Goal: Information Seeking & Learning: Check status

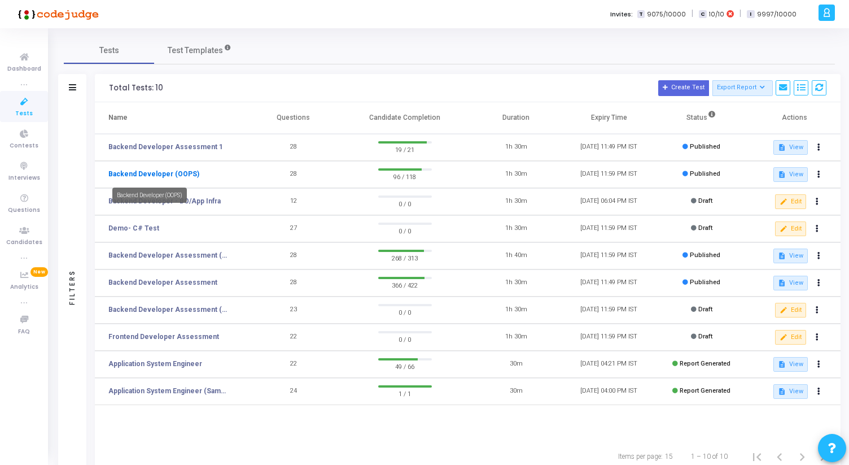
click at [175, 172] on link "Backend Developer (OOPS)" at bounding box center [153, 174] width 91 height 10
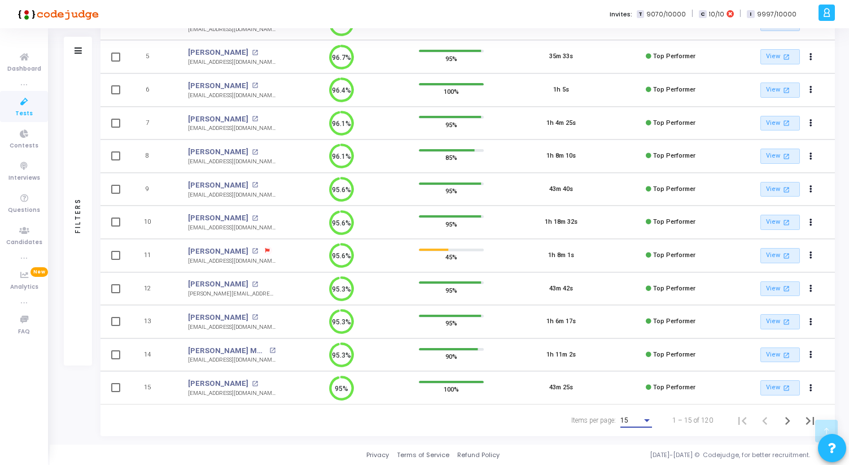
click at [648, 422] on div "Items per page:" at bounding box center [647, 420] width 10 height 9
click at [635, 419] on span "50" at bounding box center [637, 414] width 32 height 20
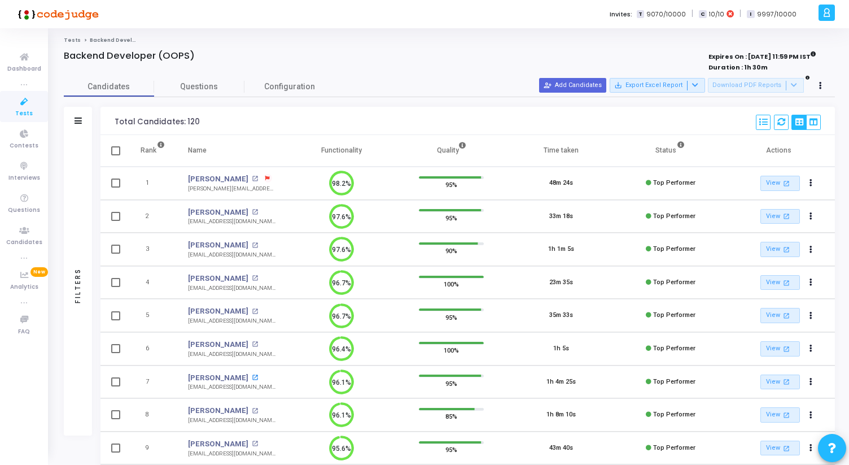
click at [252, 376] on mat-icon "open_in_new" at bounding box center [255, 377] width 6 height 6
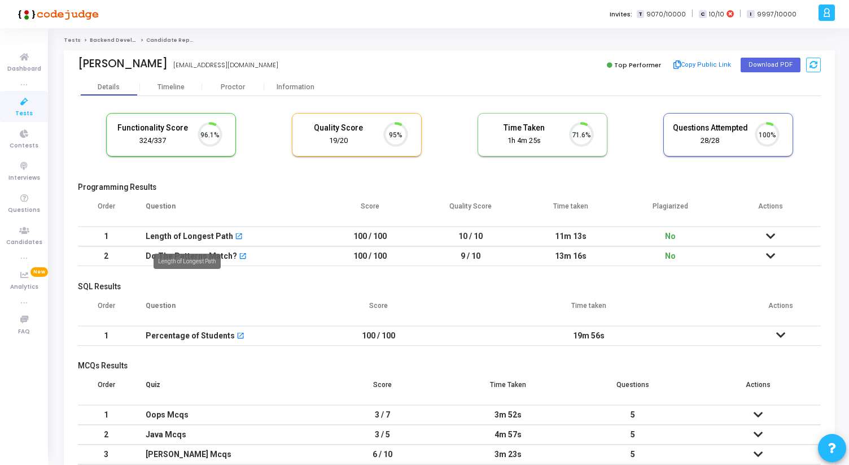
scroll to position [24, 29]
click at [290, 88] on div "Information" at bounding box center [295, 87] width 62 height 8
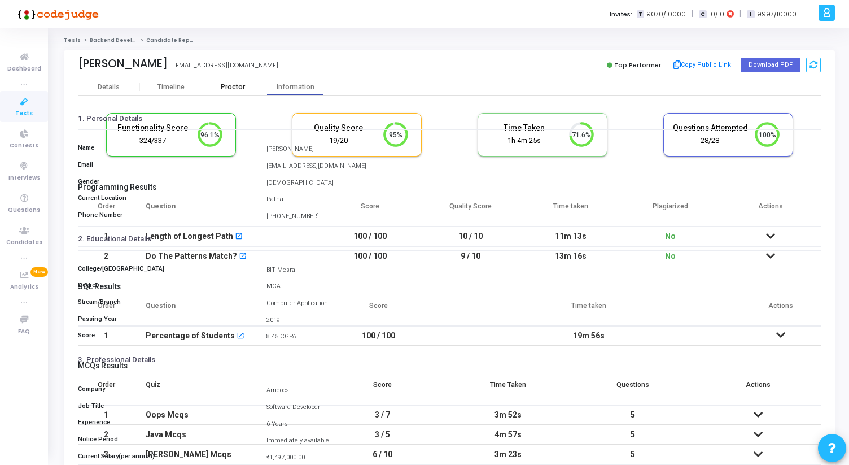
click at [241, 86] on div "Proctor" at bounding box center [233, 87] width 62 height 8
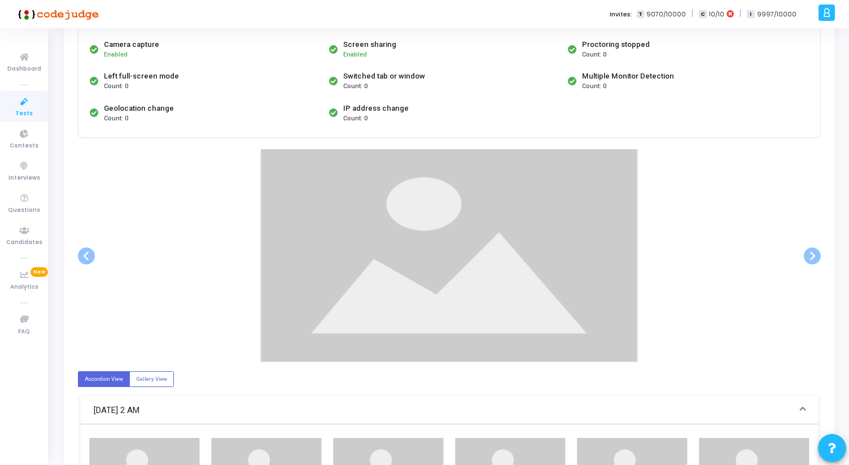
scroll to position [125, 0]
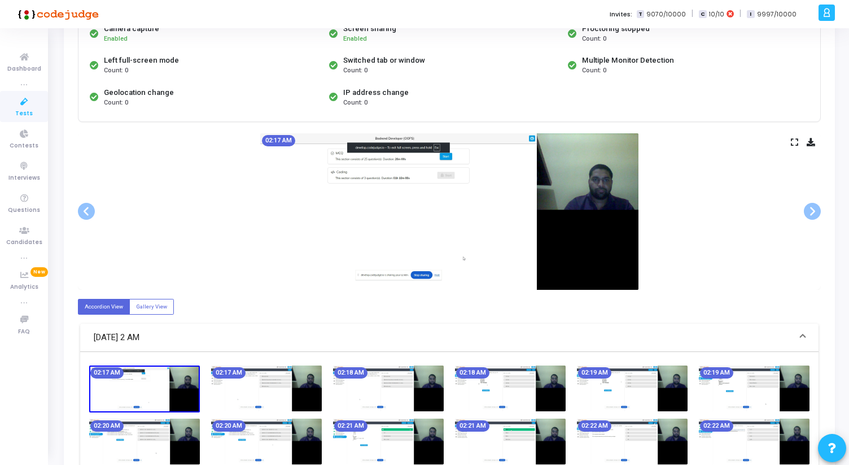
click at [795, 145] on icon at bounding box center [794, 142] width 7 height 6
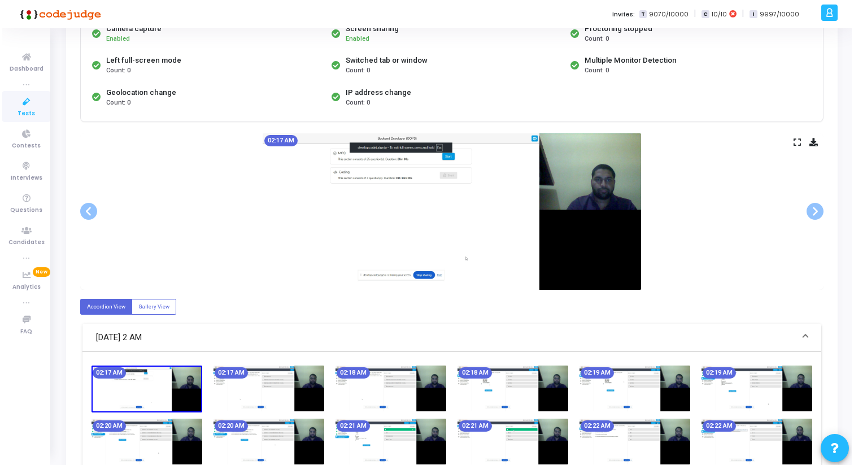
scroll to position [0, 0]
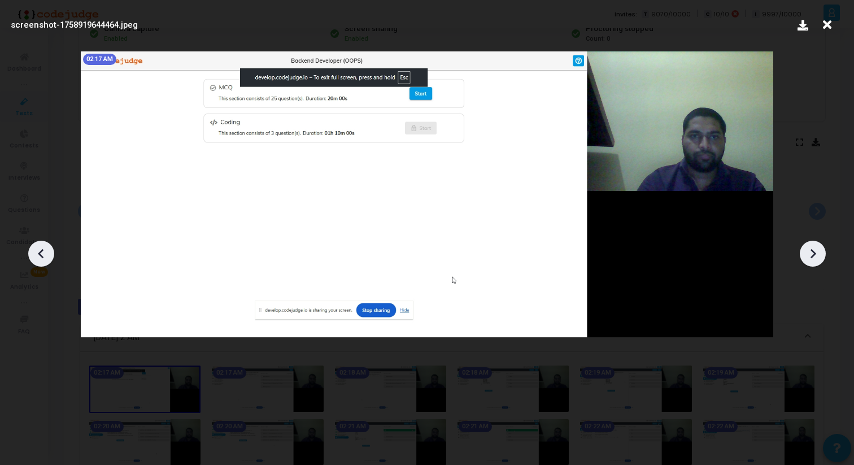
click at [814, 257] on icon at bounding box center [812, 253] width 17 height 17
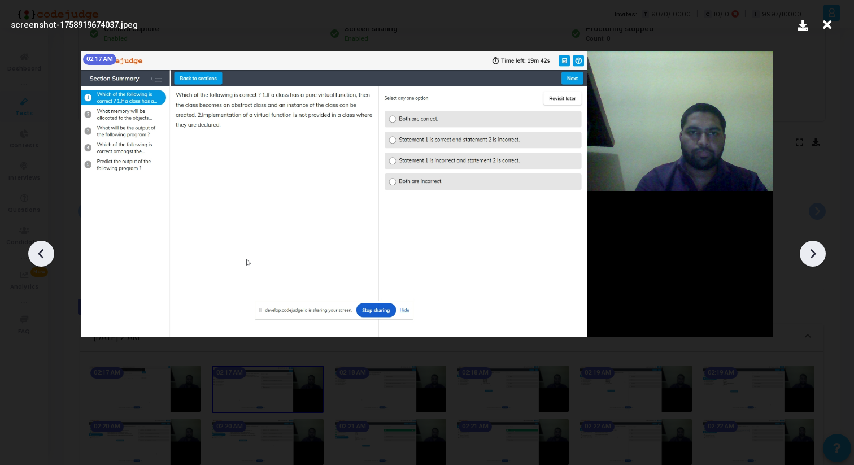
click at [814, 257] on icon at bounding box center [812, 253] width 17 height 17
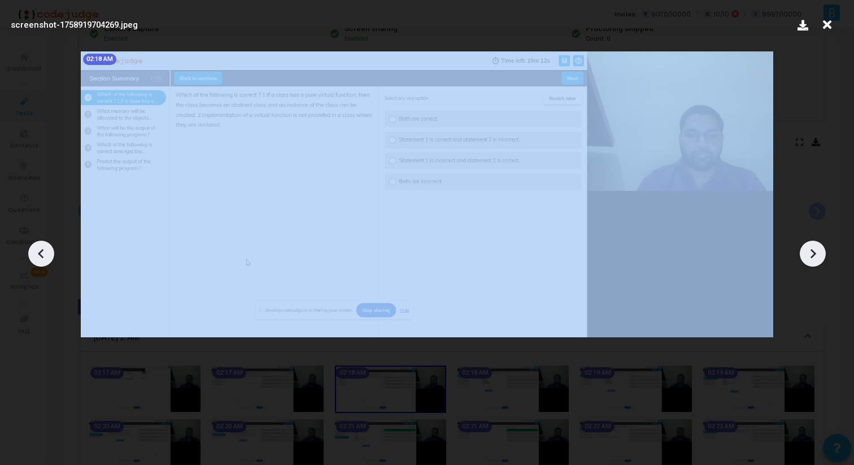
click at [814, 257] on icon at bounding box center [812, 253] width 17 height 17
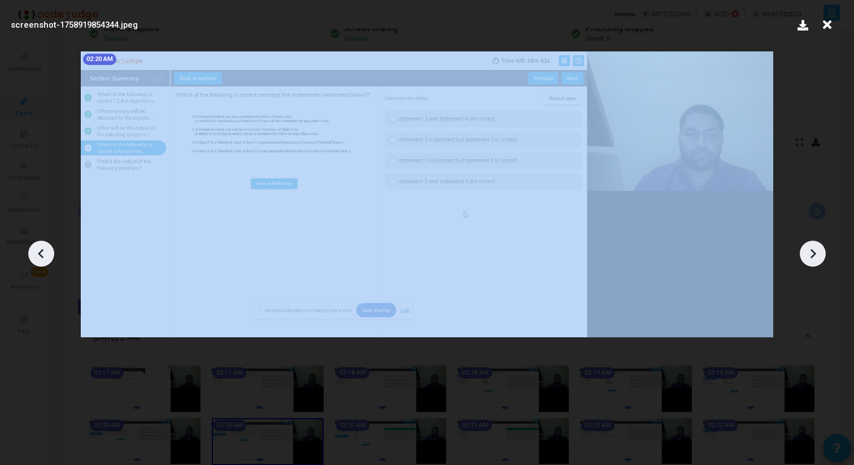
click at [814, 257] on icon at bounding box center [812, 253] width 17 height 17
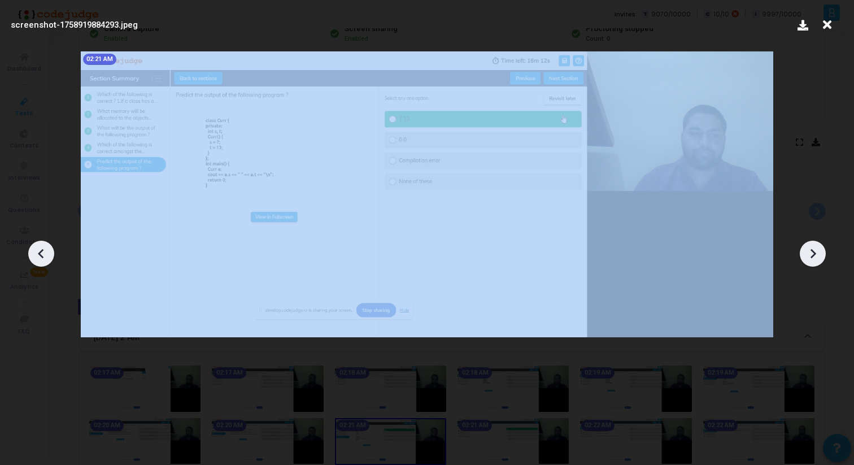
click at [814, 257] on icon at bounding box center [812, 253] width 17 height 17
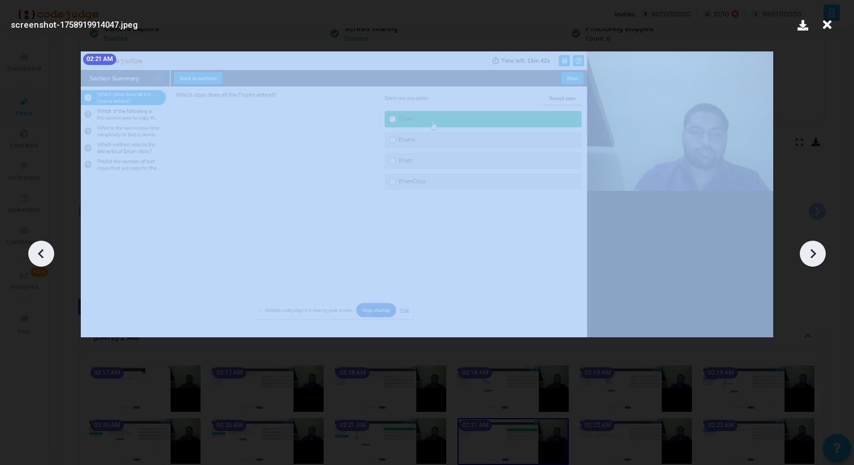
click at [814, 257] on icon at bounding box center [812, 253] width 17 height 17
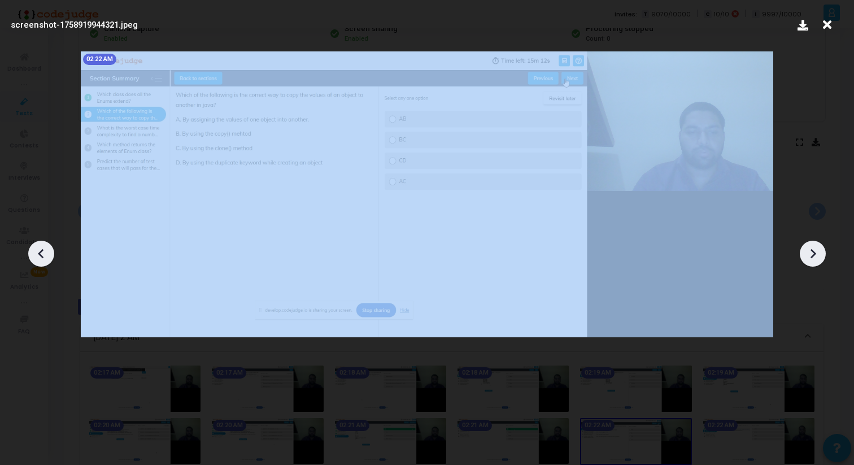
click at [814, 257] on icon at bounding box center [812, 253] width 17 height 17
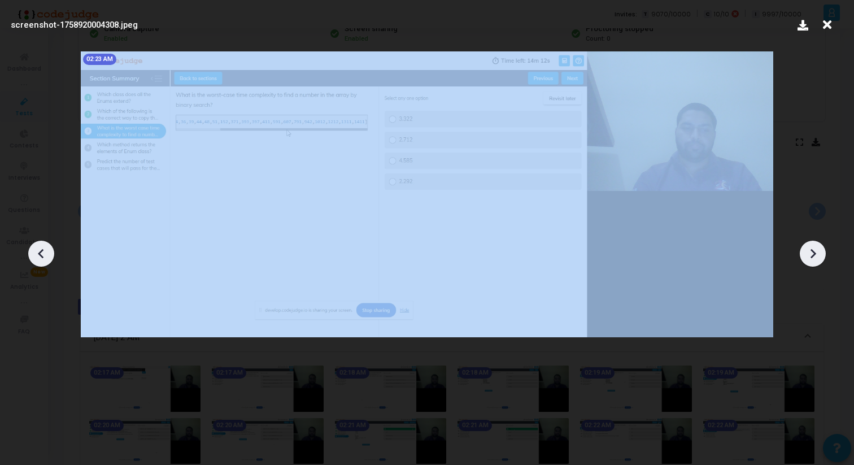
click at [814, 257] on icon at bounding box center [812, 253] width 17 height 17
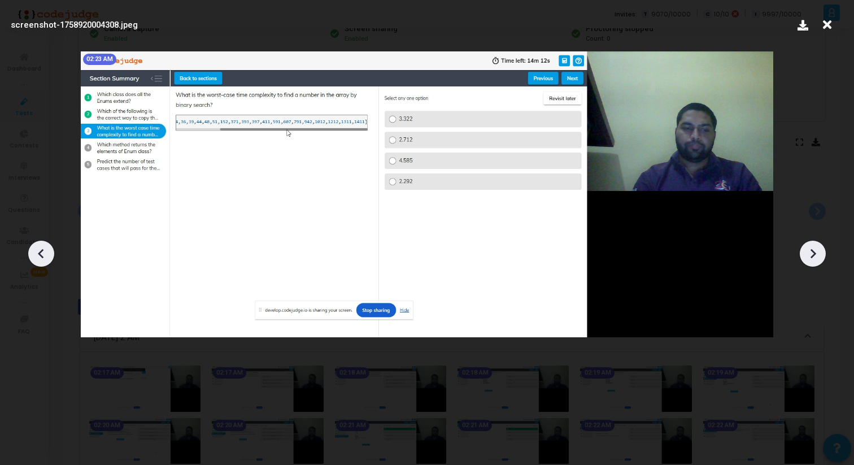
click at [809, 253] on icon at bounding box center [812, 253] width 17 height 17
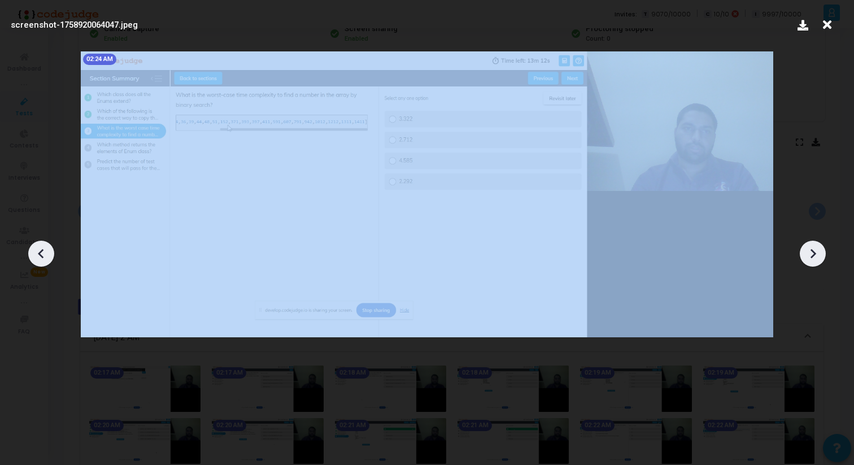
click at [809, 253] on icon at bounding box center [812, 253] width 17 height 17
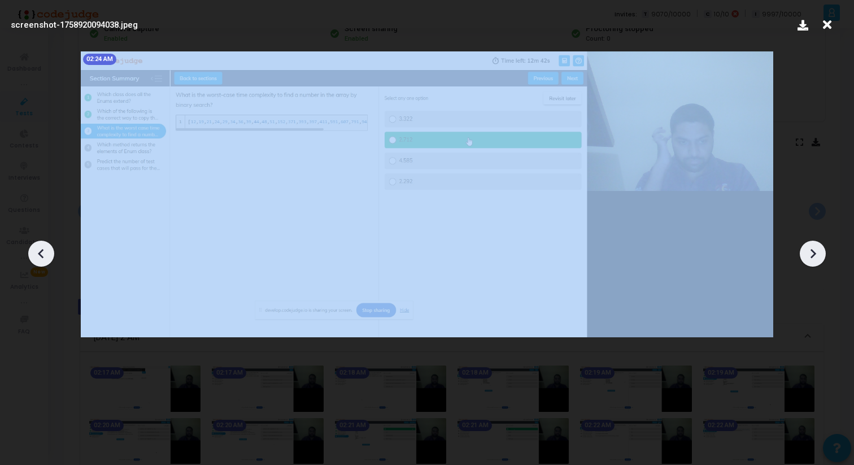
click at [809, 253] on icon at bounding box center [812, 253] width 17 height 17
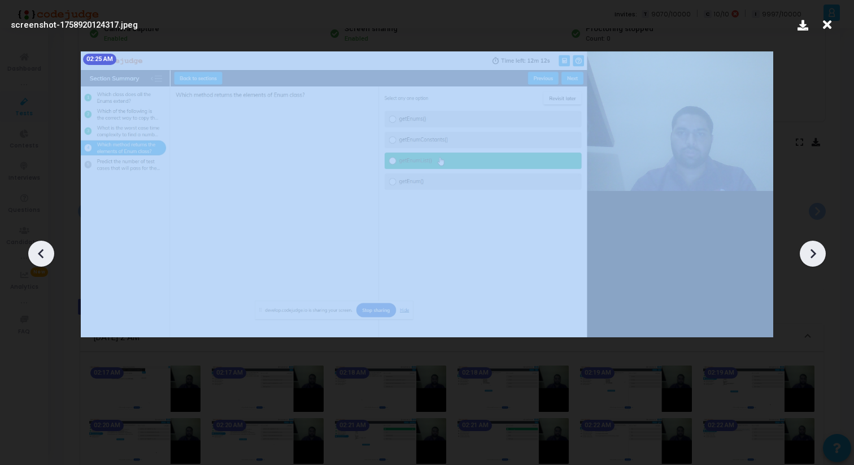
click at [809, 253] on icon at bounding box center [812, 253] width 17 height 17
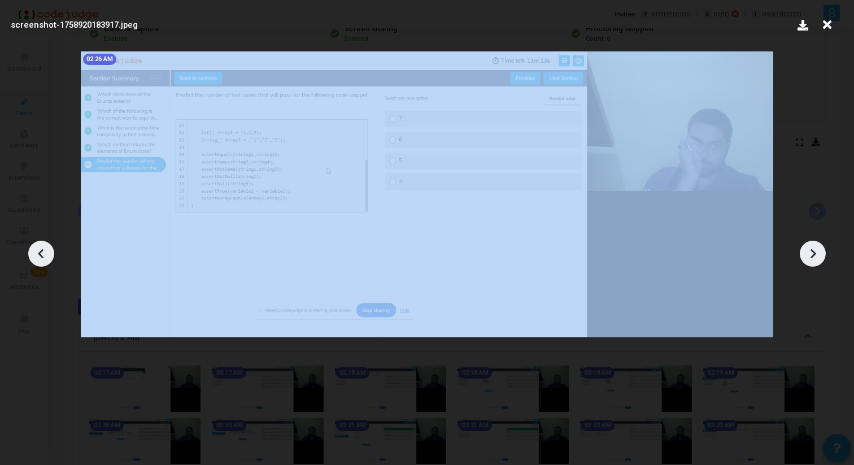
click at [809, 253] on icon at bounding box center [812, 253] width 17 height 17
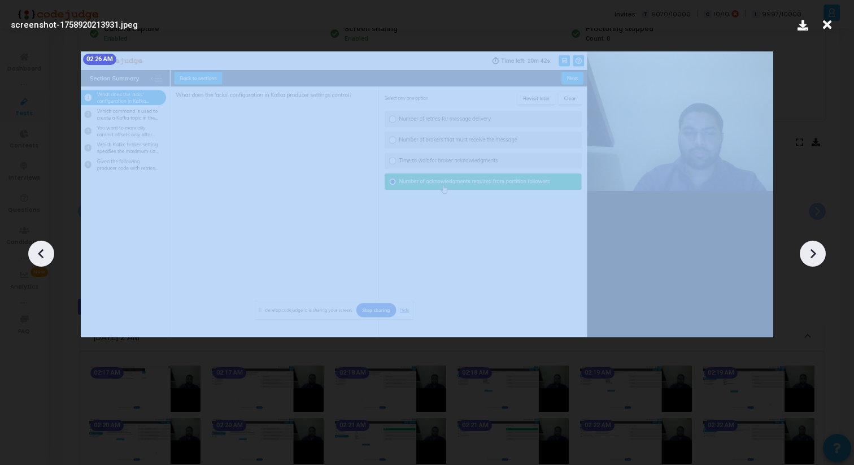
click at [809, 253] on icon at bounding box center [812, 253] width 17 height 17
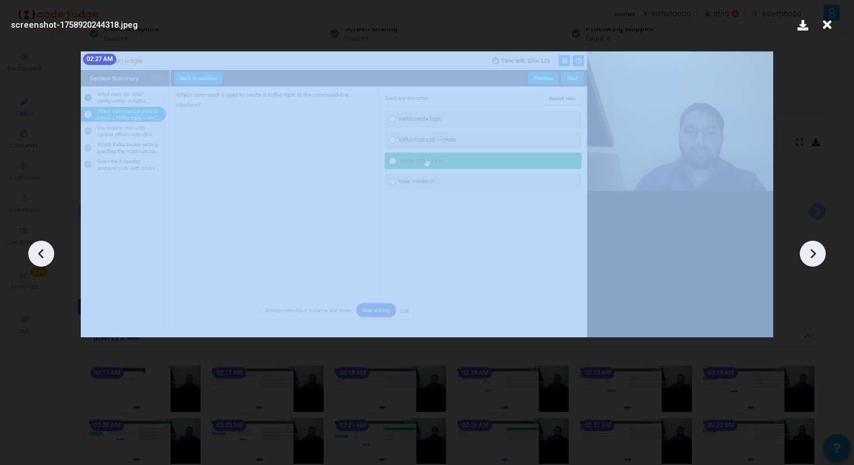
click at [809, 253] on icon at bounding box center [812, 253] width 17 height 17
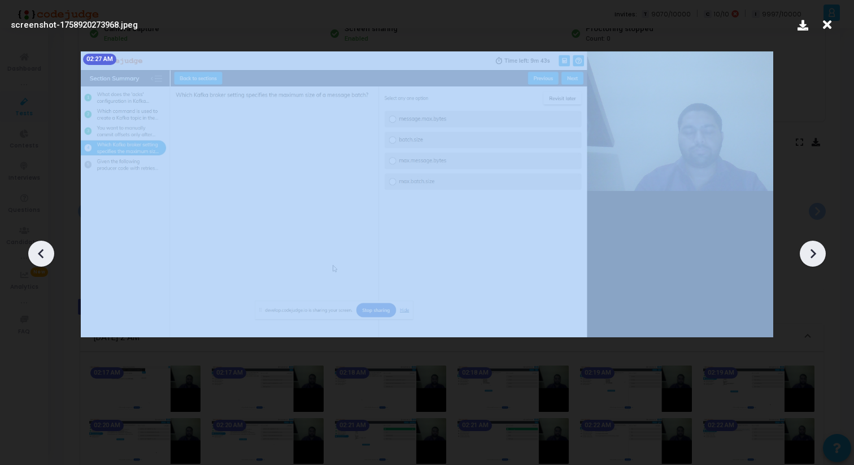
click at [809, 253] on icon at bounding box center [812, 253] width 17 height 17
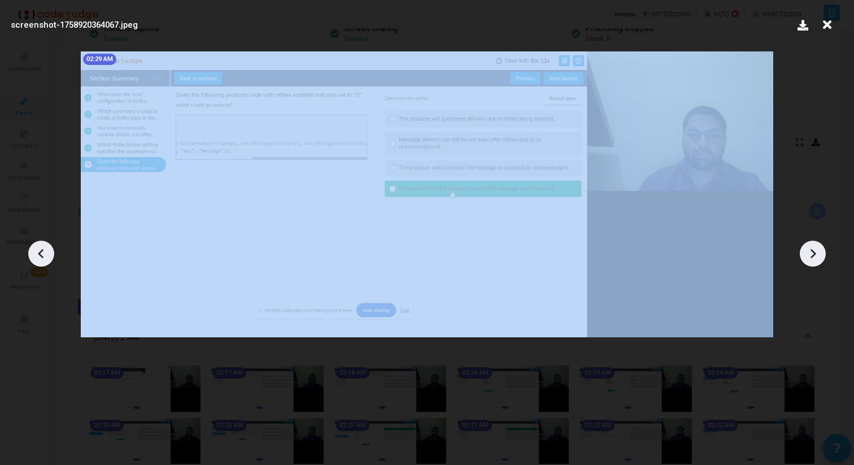
click at [809, 253] on icon at bounding box center [812, 253] width 17 height 17
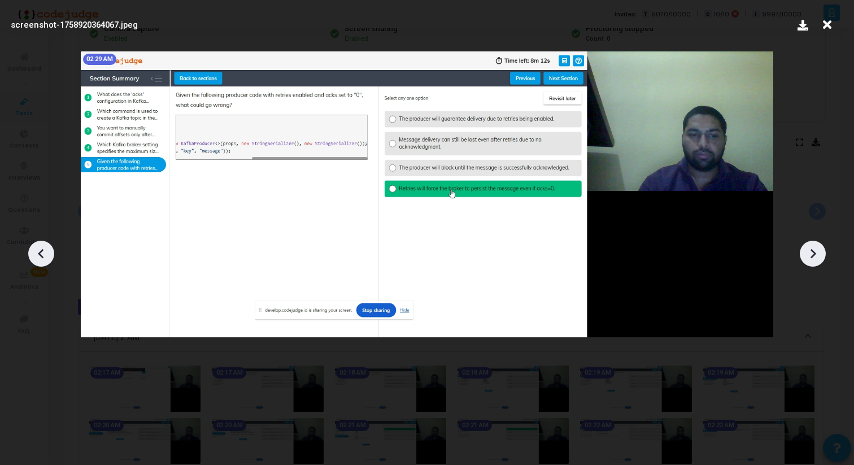
click at [826, 23] on icon at bounding box center [827, 24] width 18 height 21
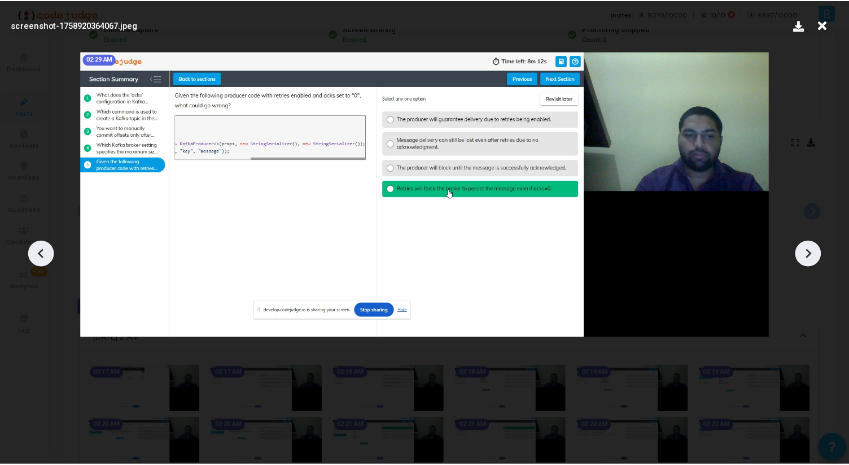
scroll to position [125, 0]
